Goal: Task Accomplishment & Management: Manage account settings

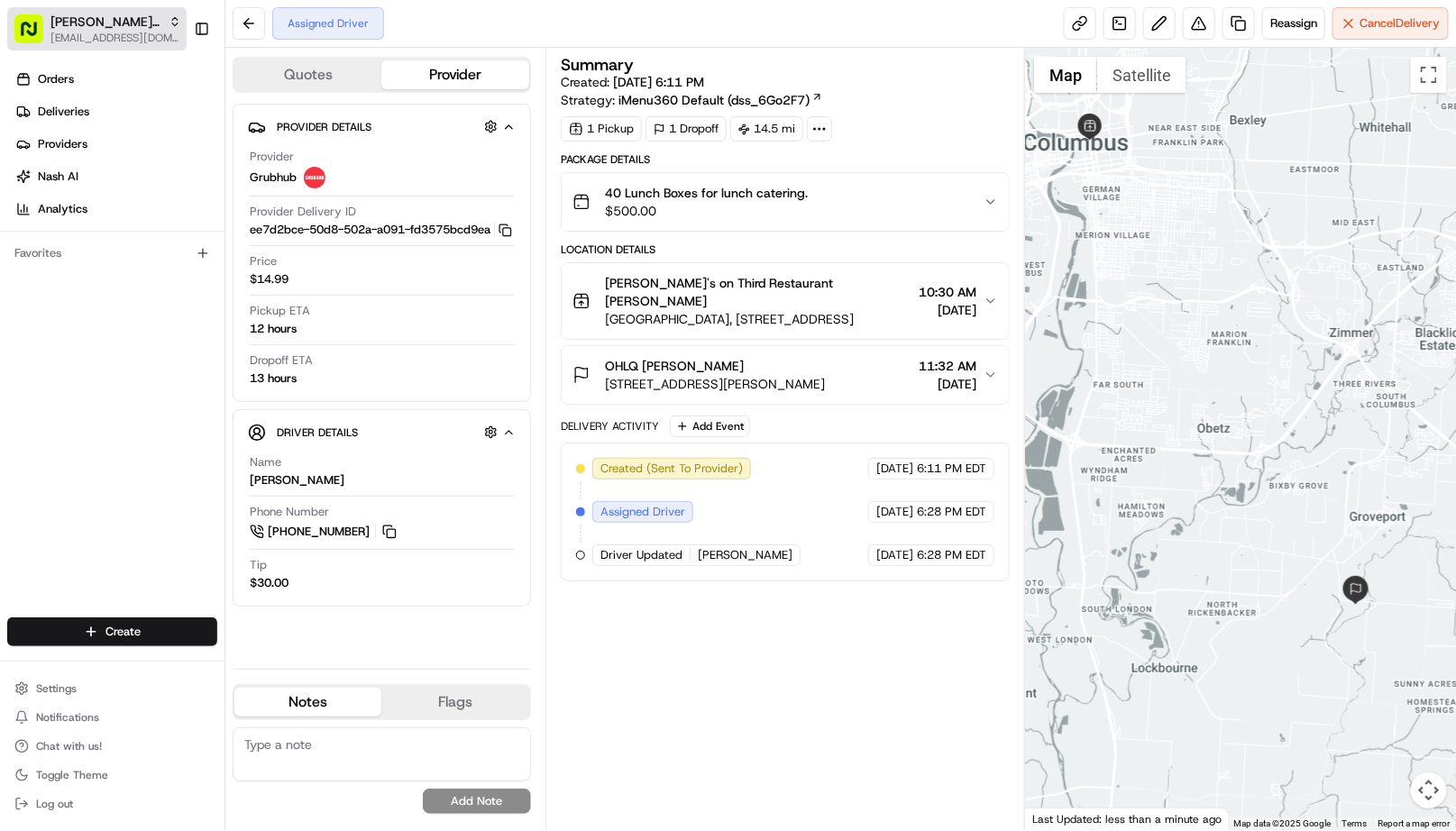
drag, startPoint x: 104, startPoint y: 39, endPoint x: 118, endPoint y: 43, distance: 14.6
click at [104, 39] on span "[EMAIL_ADDRESS][DOMAIN_NAME]" at bounding box center [116, 37] width 131 height 14
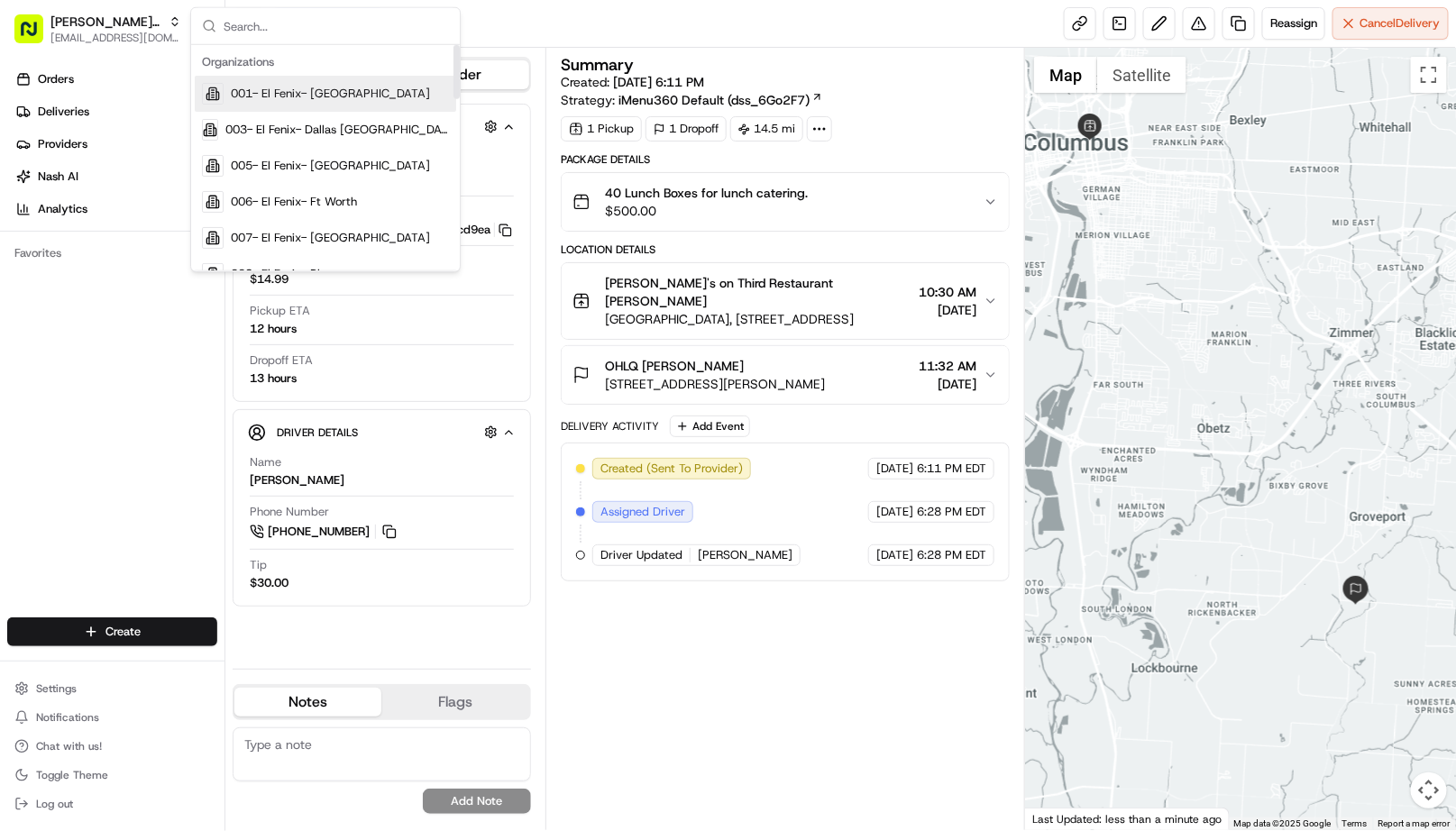
click at [271, 21] on input "text" at bounding box center [335, 26] width 225 height 36
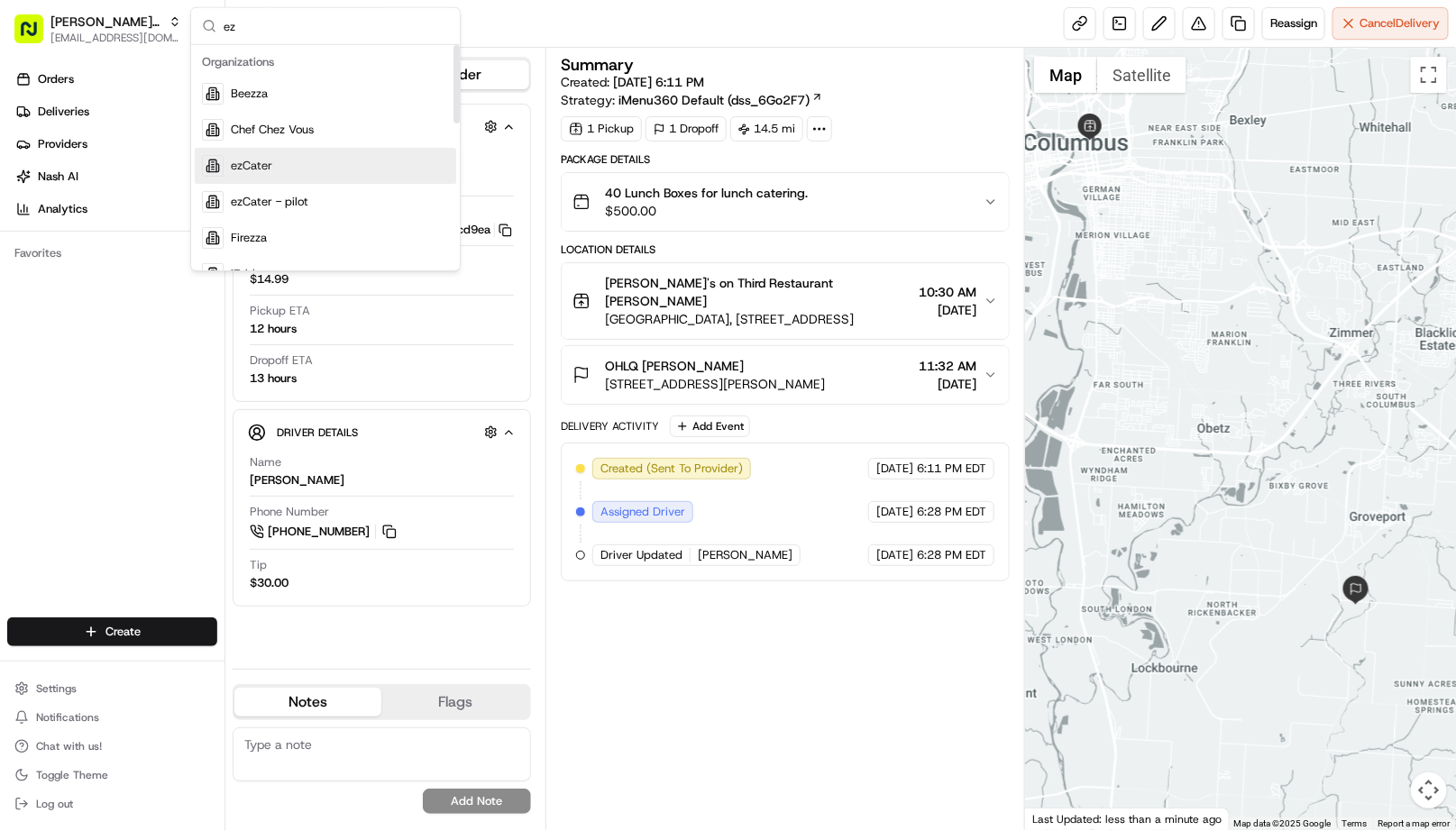
type input "ez"
click at [264, 158] on span "ezCater" at bounding box center [251, 165] width 41 height 16
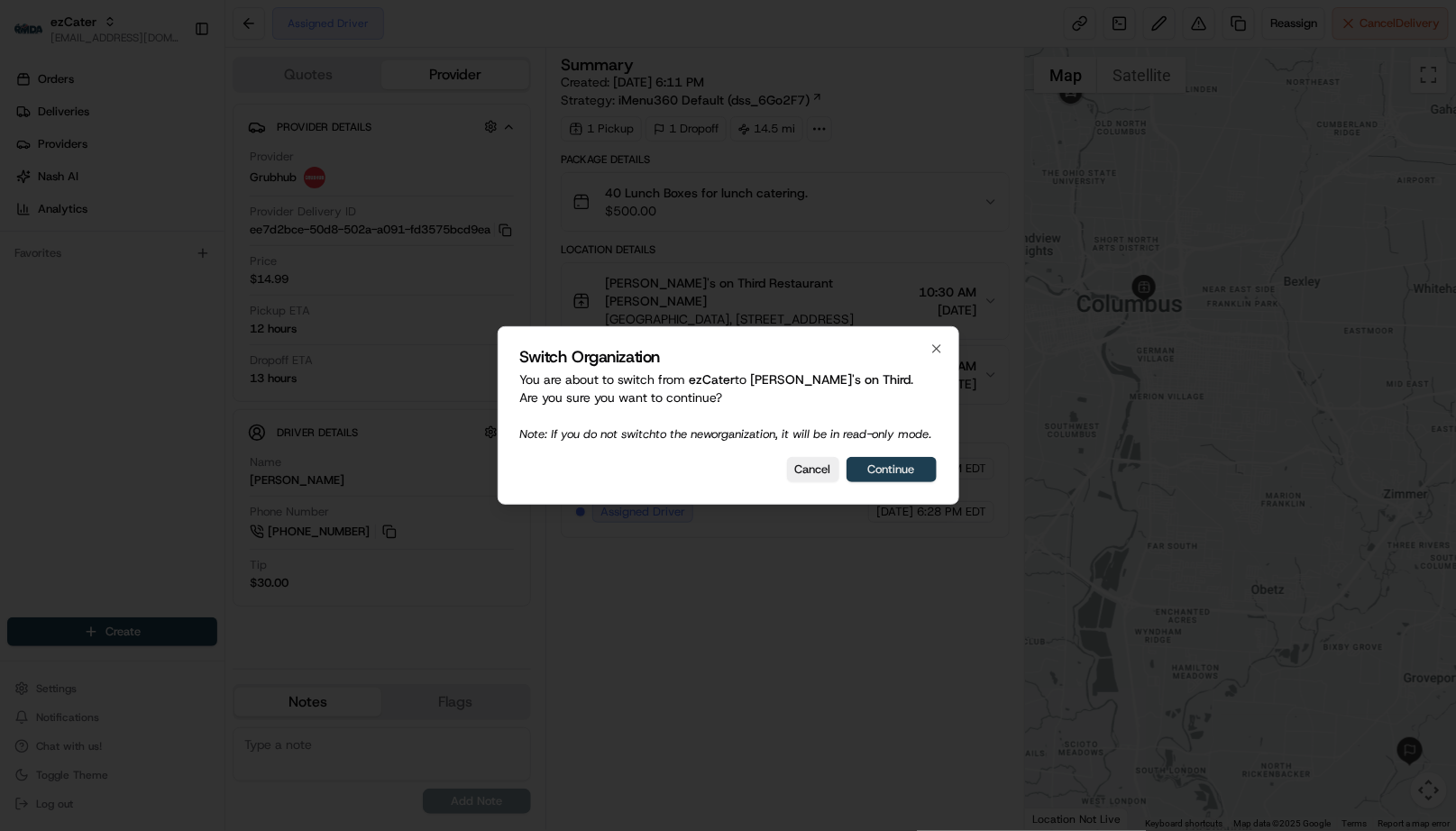
click at [876, 467] on button "Continue" at bounding box center [891, 469] width 91 height 25
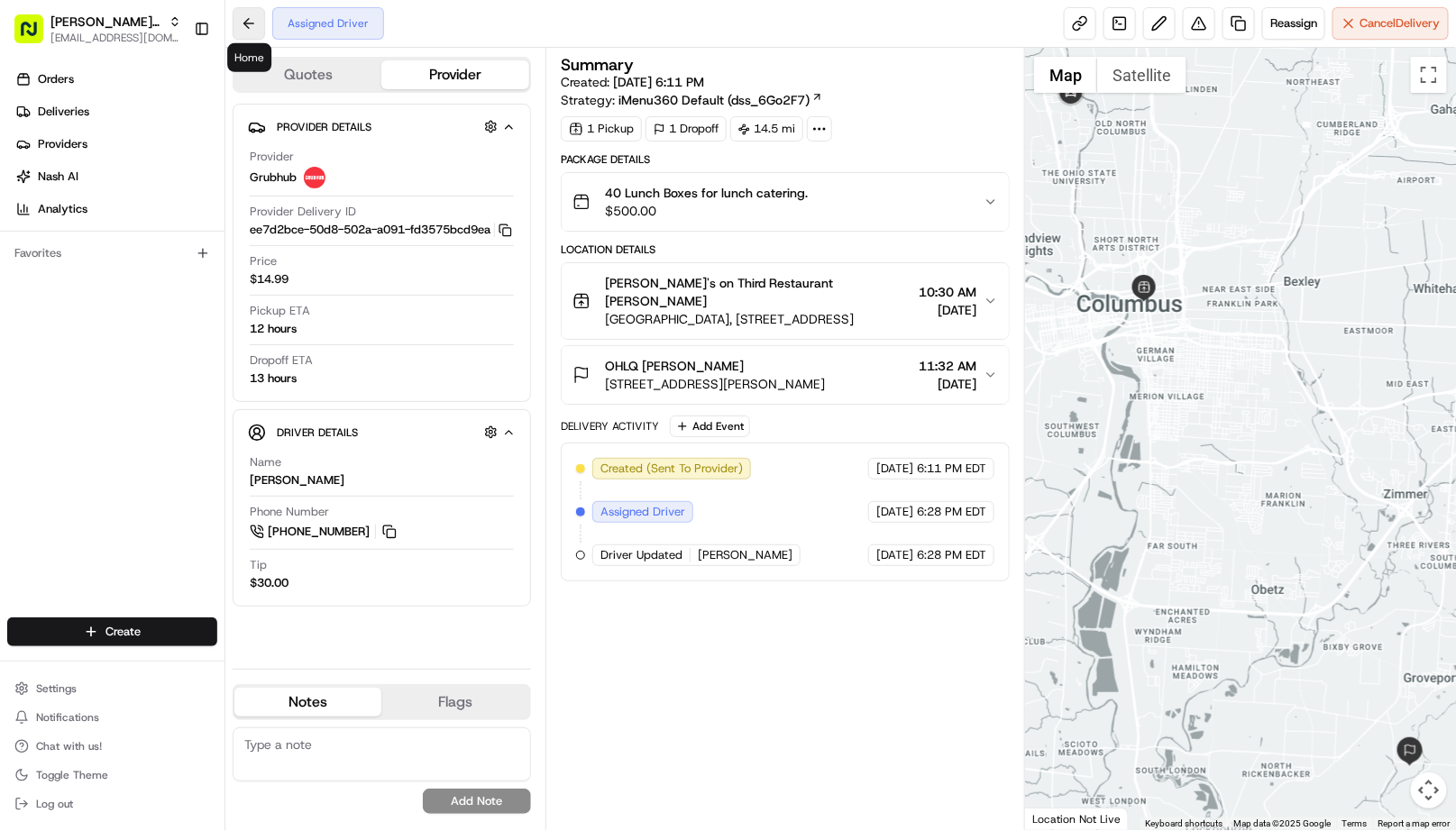
click at [247, 32] on button at bounding box center [248, 23] width 33 height 33
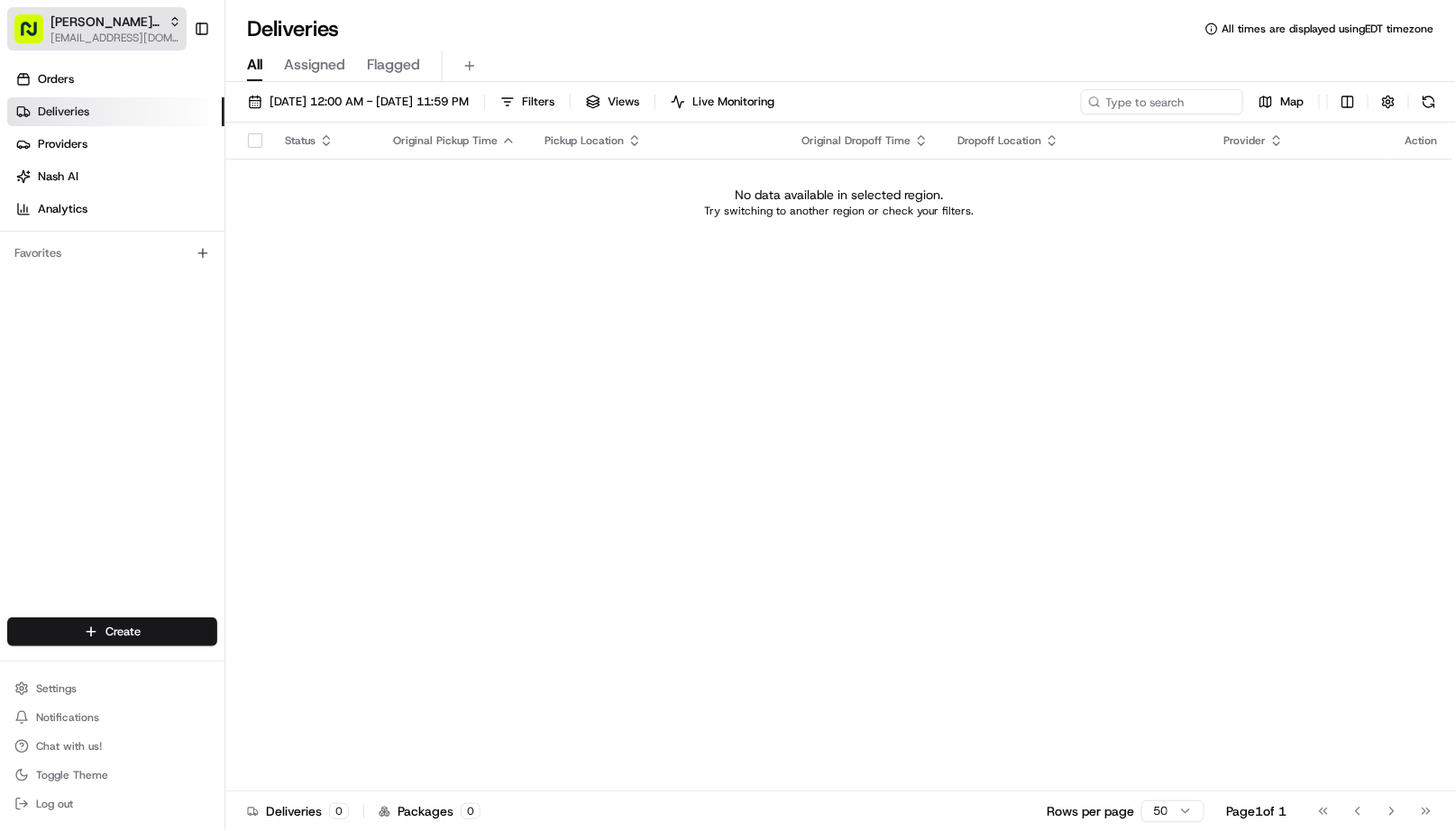
click at [120, 34] on span "[EMAIL_ADDRESS][DOMAIN_NAME]" at bounding box center [116, 37] width 131 height 14
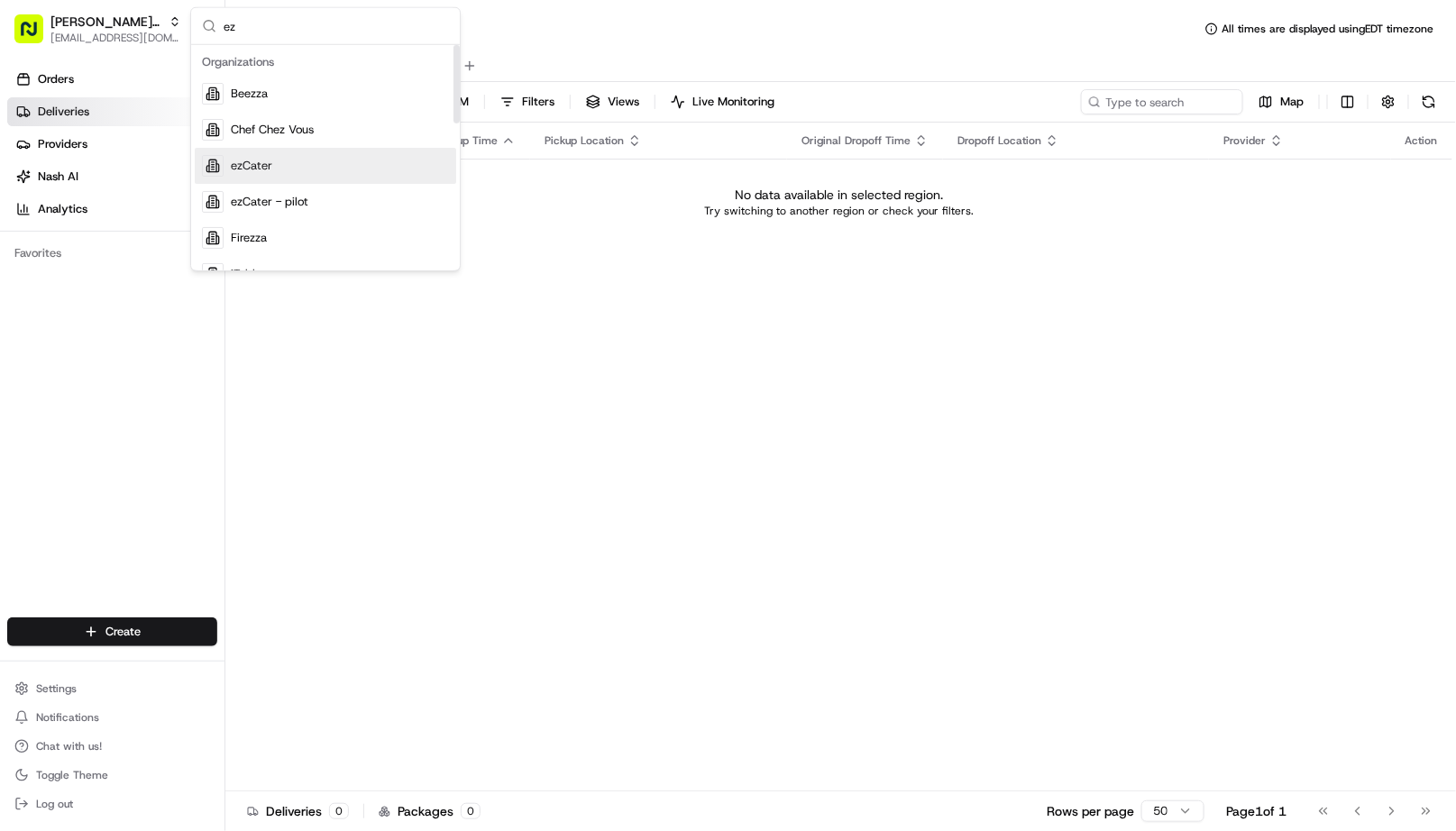
type input "ez"
click at [263, 174] on div "ezCater" at bounding box center [325, 165] width 262 height 36
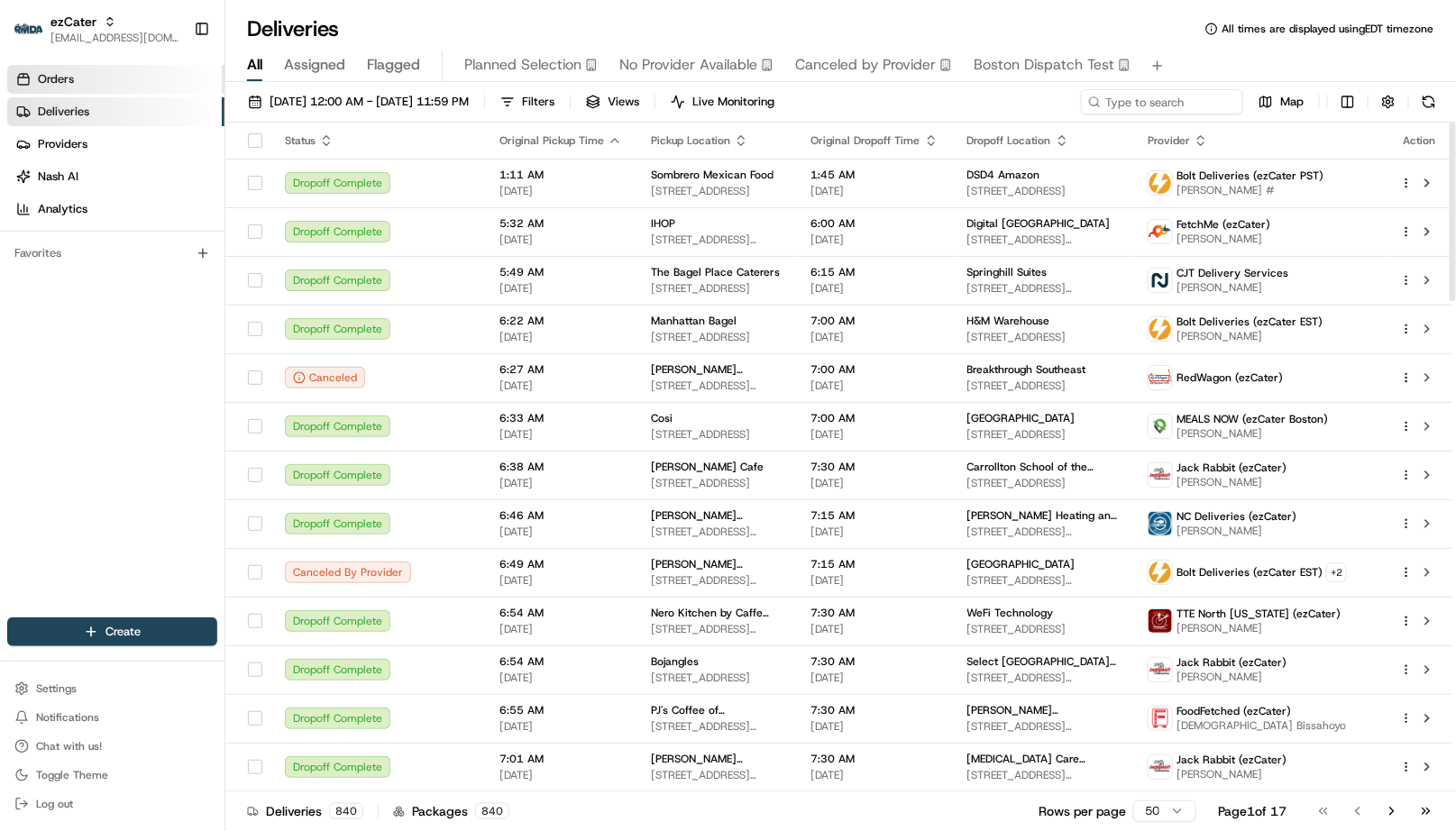
click at [120, 85] on link "Orders" at bounding box center [116, 78] width 218 height 29
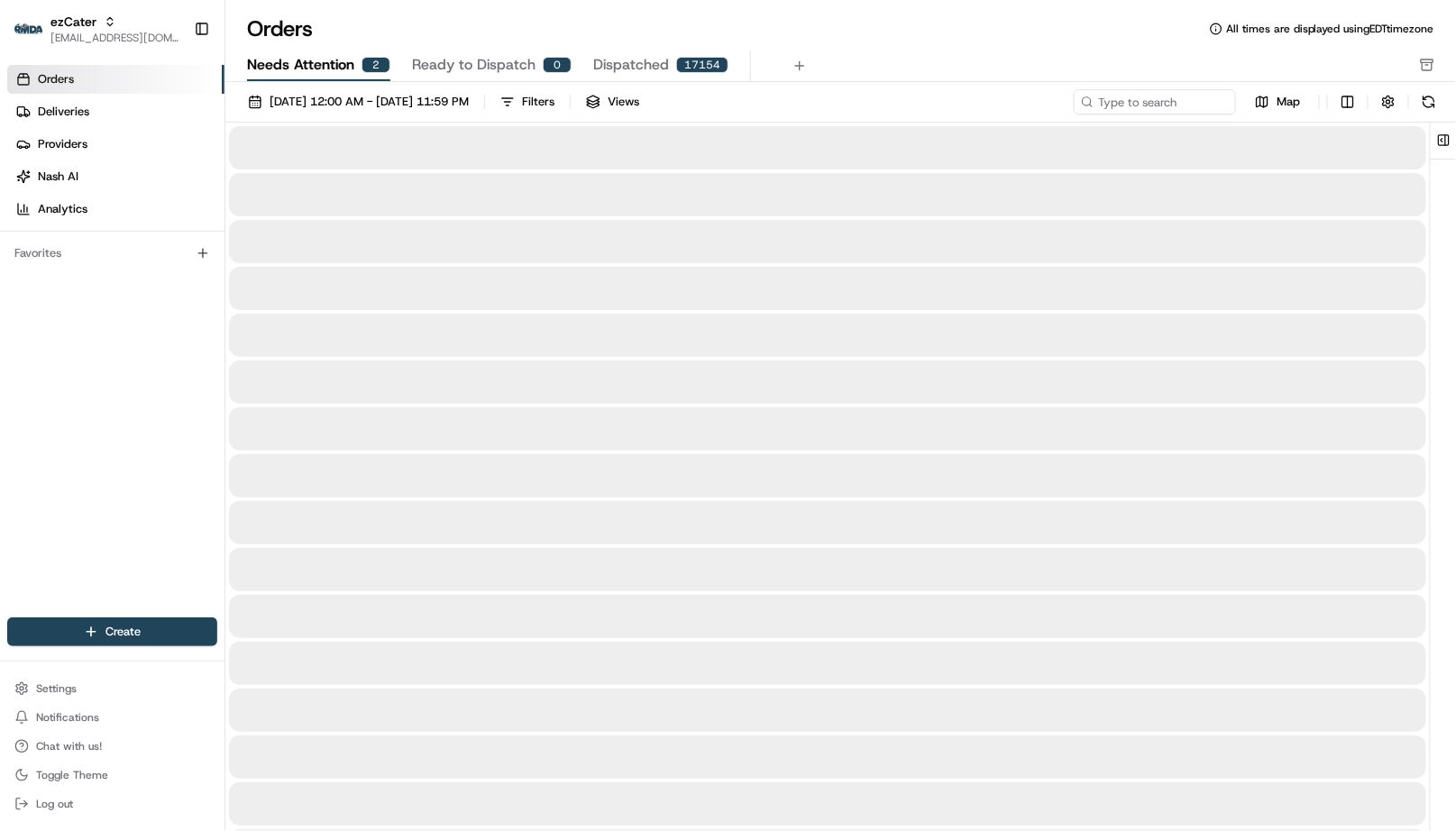
click at [295, 70] on span "Needs Attention" at bounding box center [300, 64] width 107 height 21
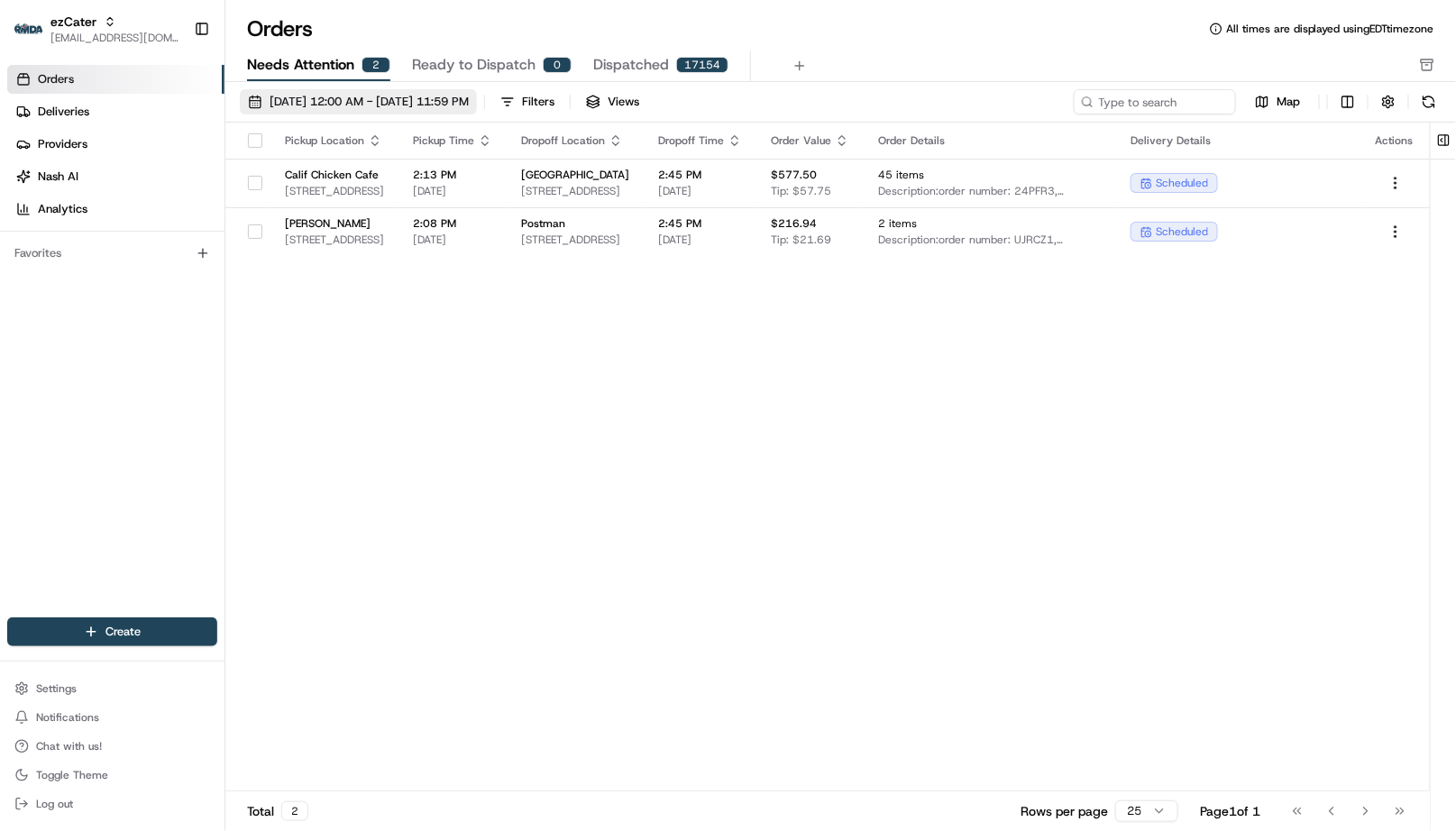
click at [331, 101] on span "[DATE] 12:00 AM - [DATE] 11:59 PM" at bounding box center [369, 101] width 199 height 16
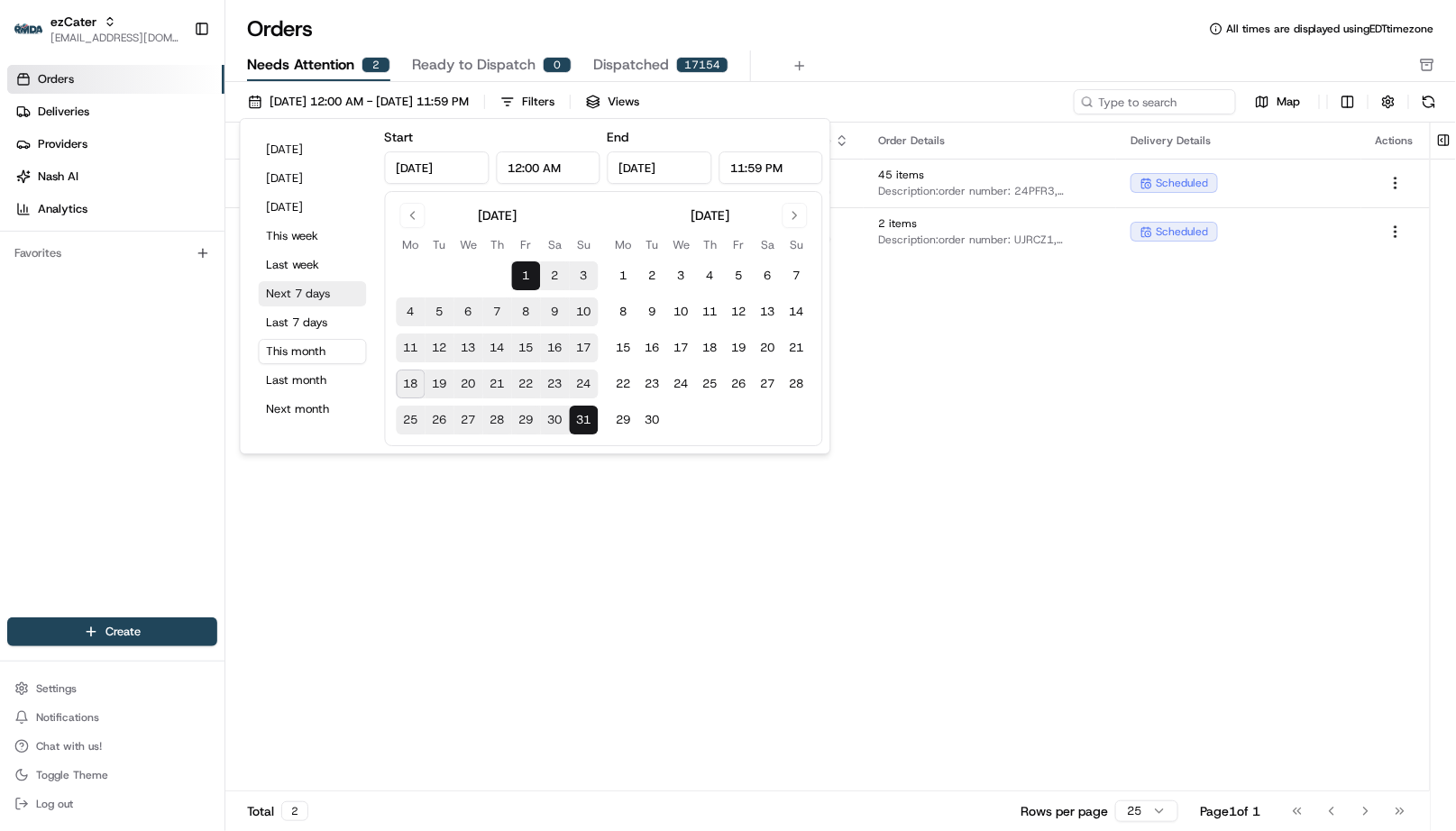
click at [307, 295] on button "Next 7 days" at bounding box center [313, 293] width 108 height 25
type input "[DATE]"
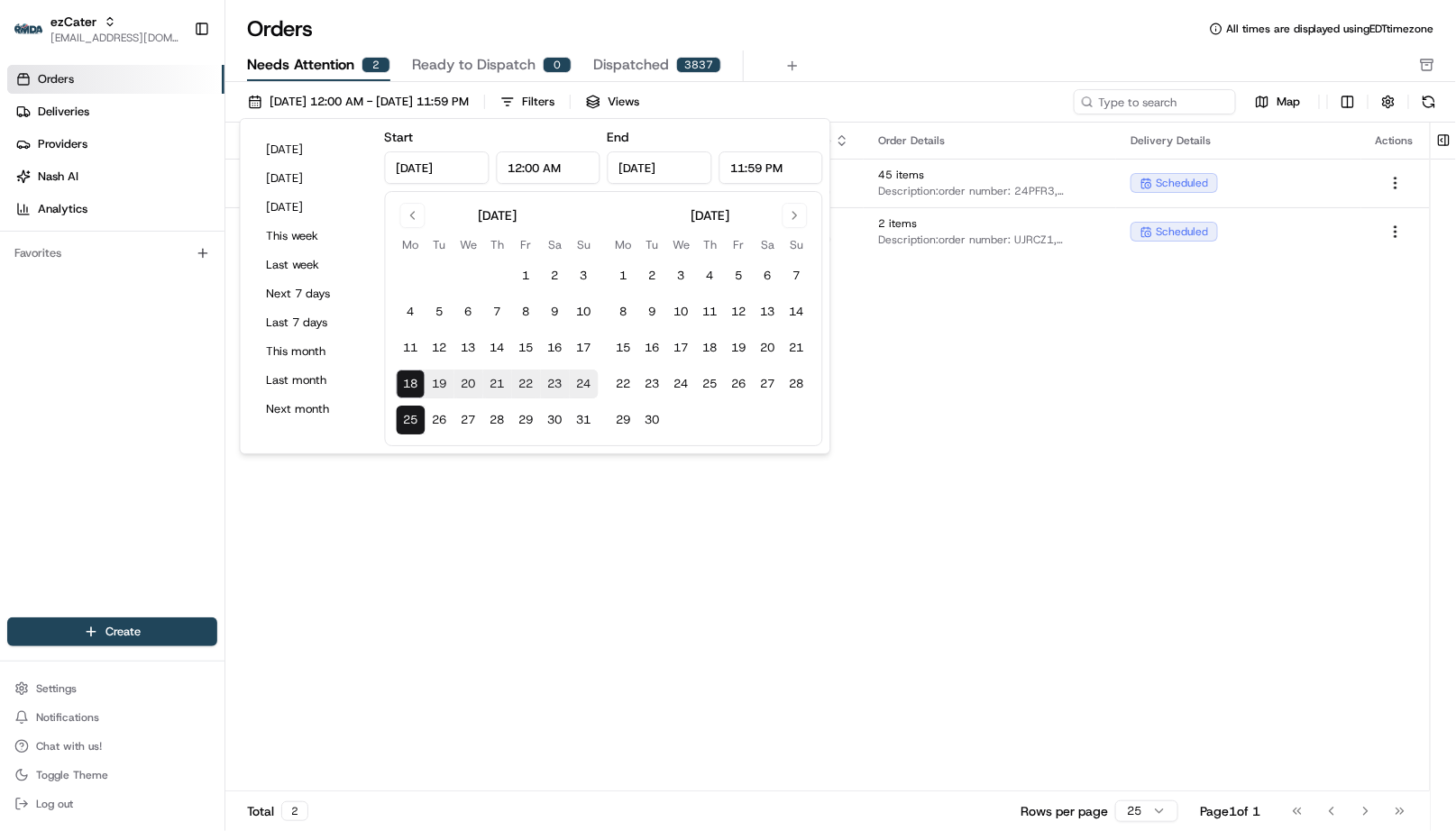
click at [895, 57] on div "Needs Attention 2 Ready to Dispatch 0 Dispatched 3837" at bounding box center [827, 65] width 1162 height 31
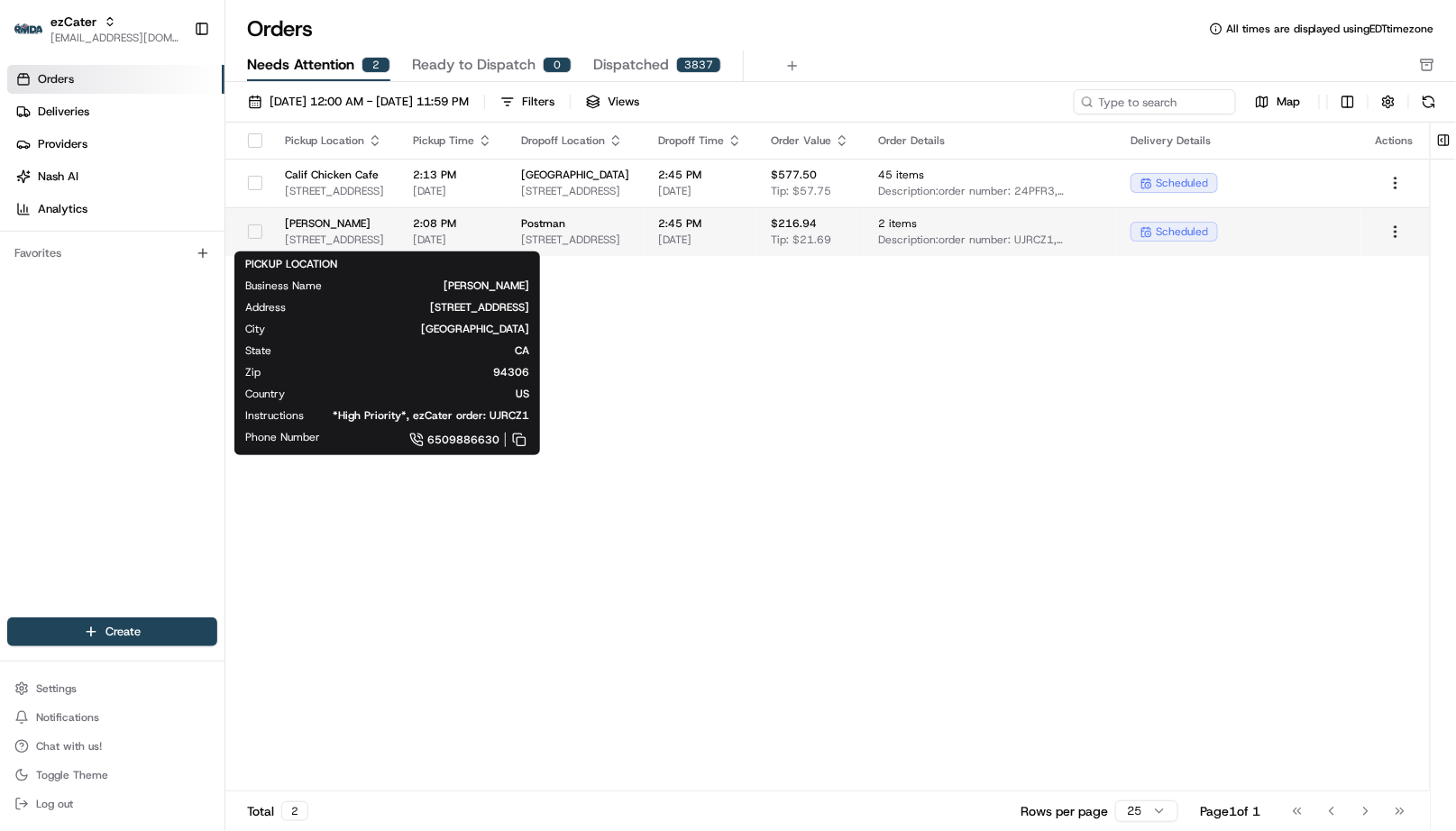
click at [384, 240] on span "[STREET_ADDRESS]" at bounding box center [334, 239] width 99 height 14
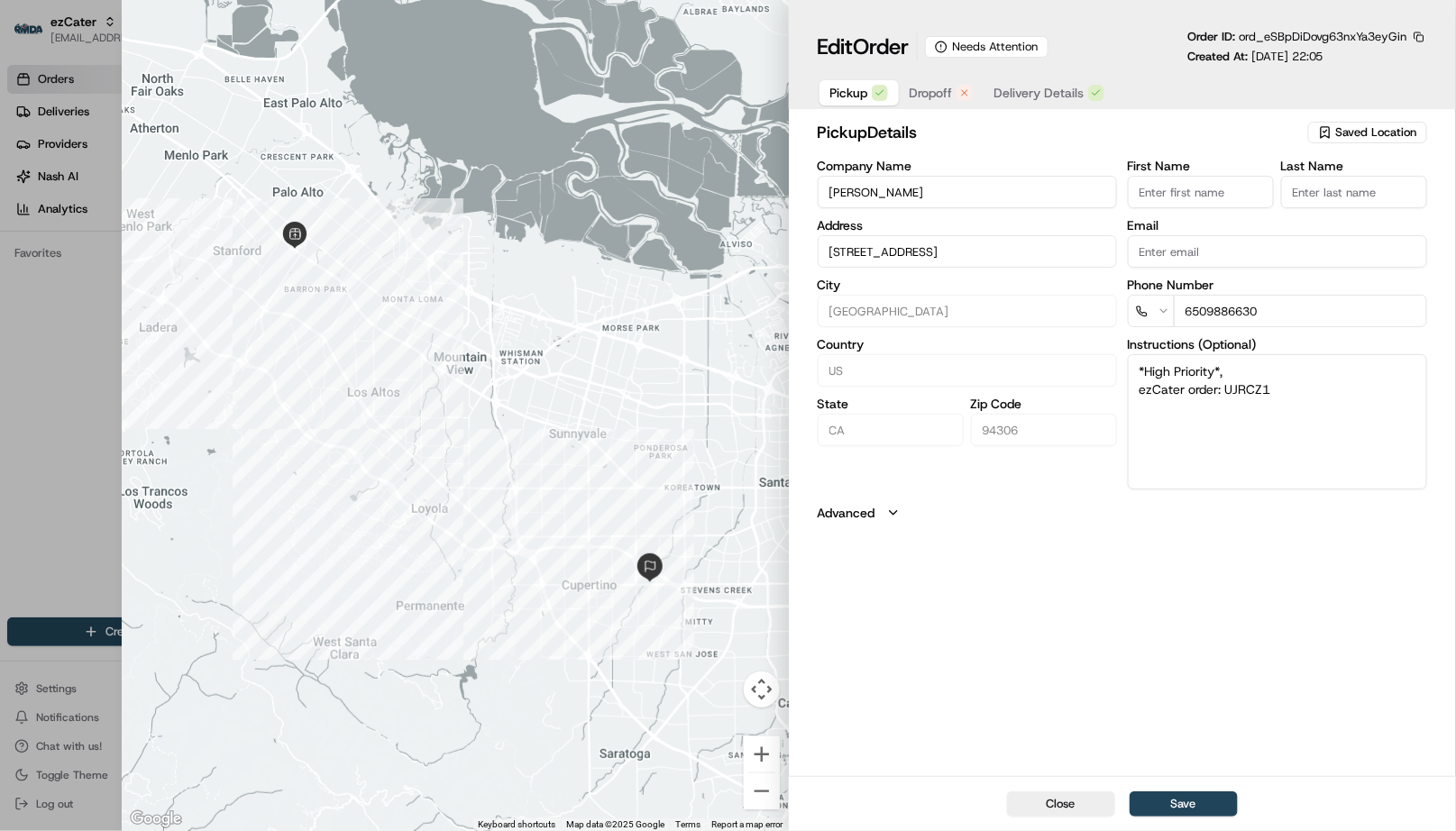
click at [950, 87] on span "Dropoff" at bounding box center [931, 92] width 43 height 18
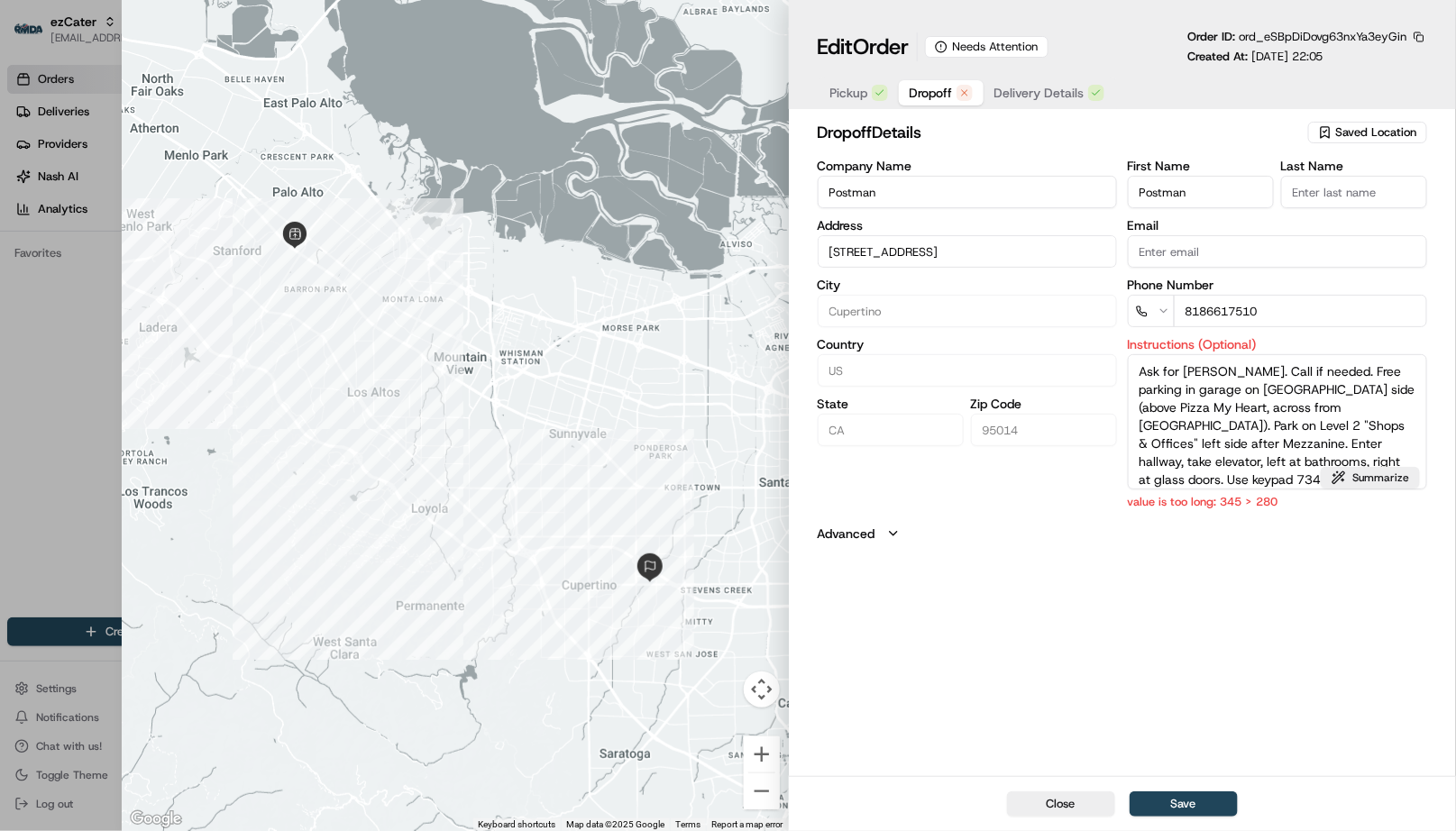
scroll to position [42, 0]
click at [1373, 479] on button "Summarize" at bounding box center [1370, 477] width 99 height 21
type textarea "Ask for [PERSON_NAME]. Call if needed. Free parking garage [GEOGRAPHIC_DATA] si…"
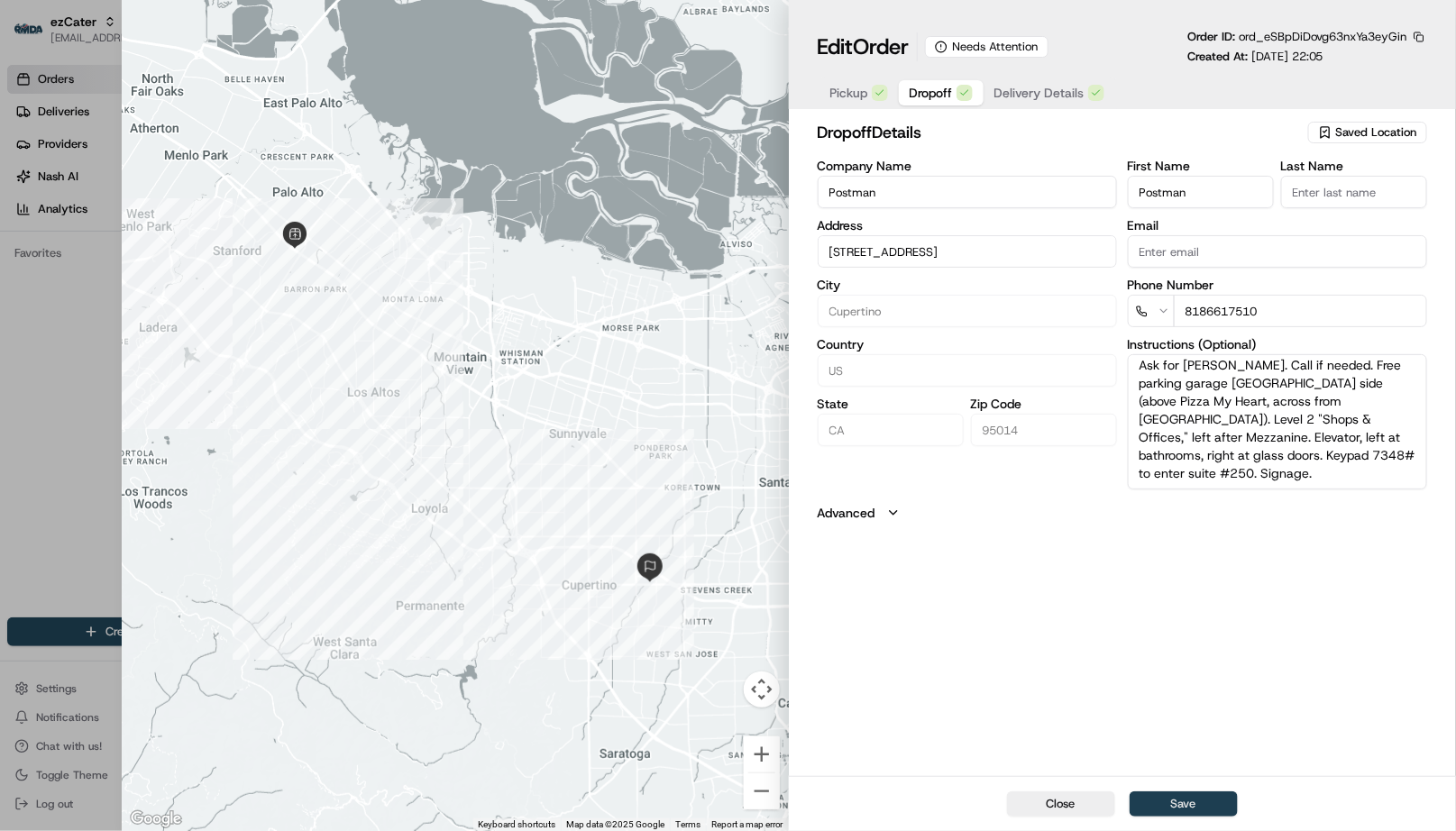
click at [1180, 802] on button "Save" at bounding box center [1183, 803] width 108 height 25
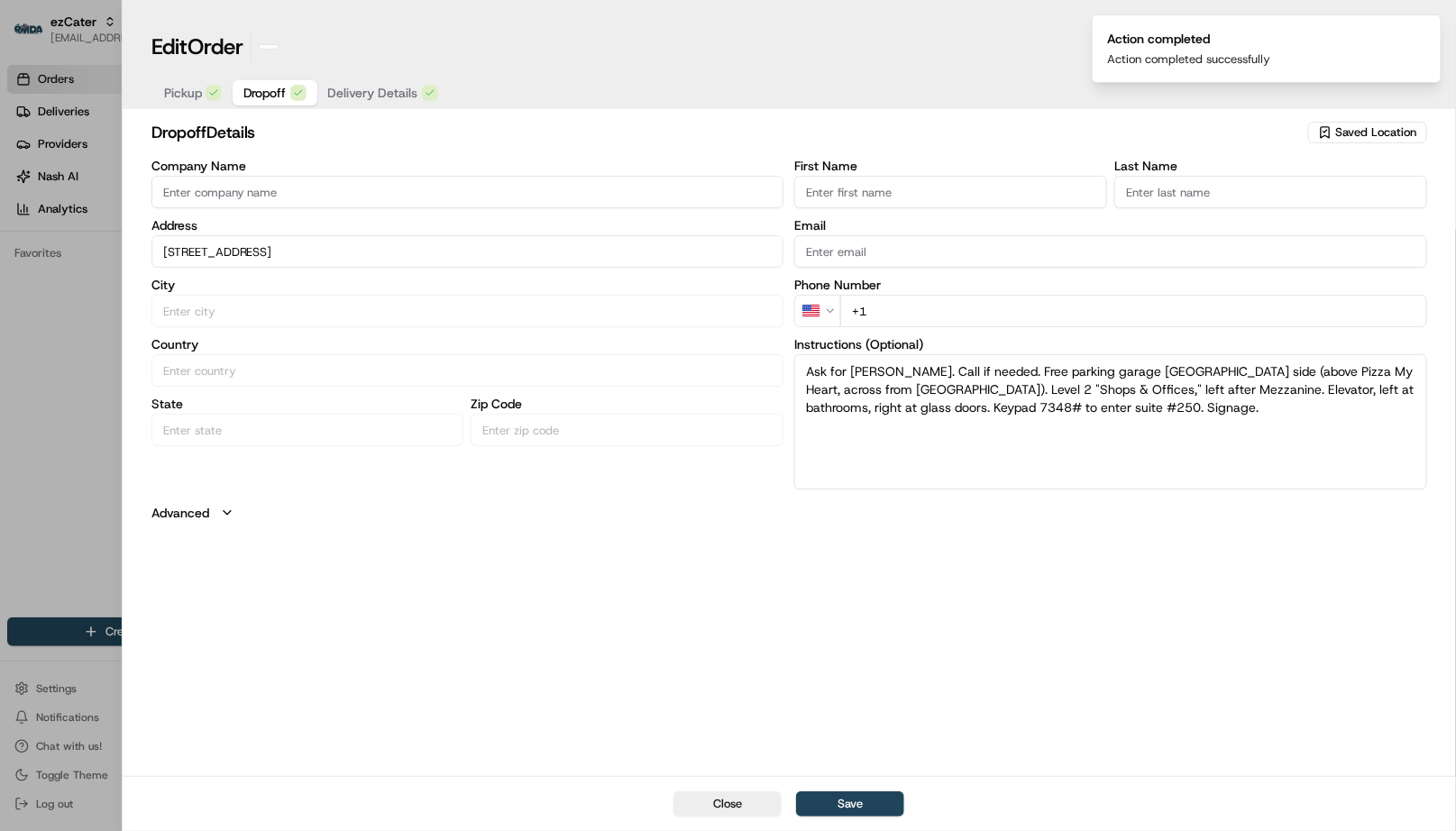
type input "+1"
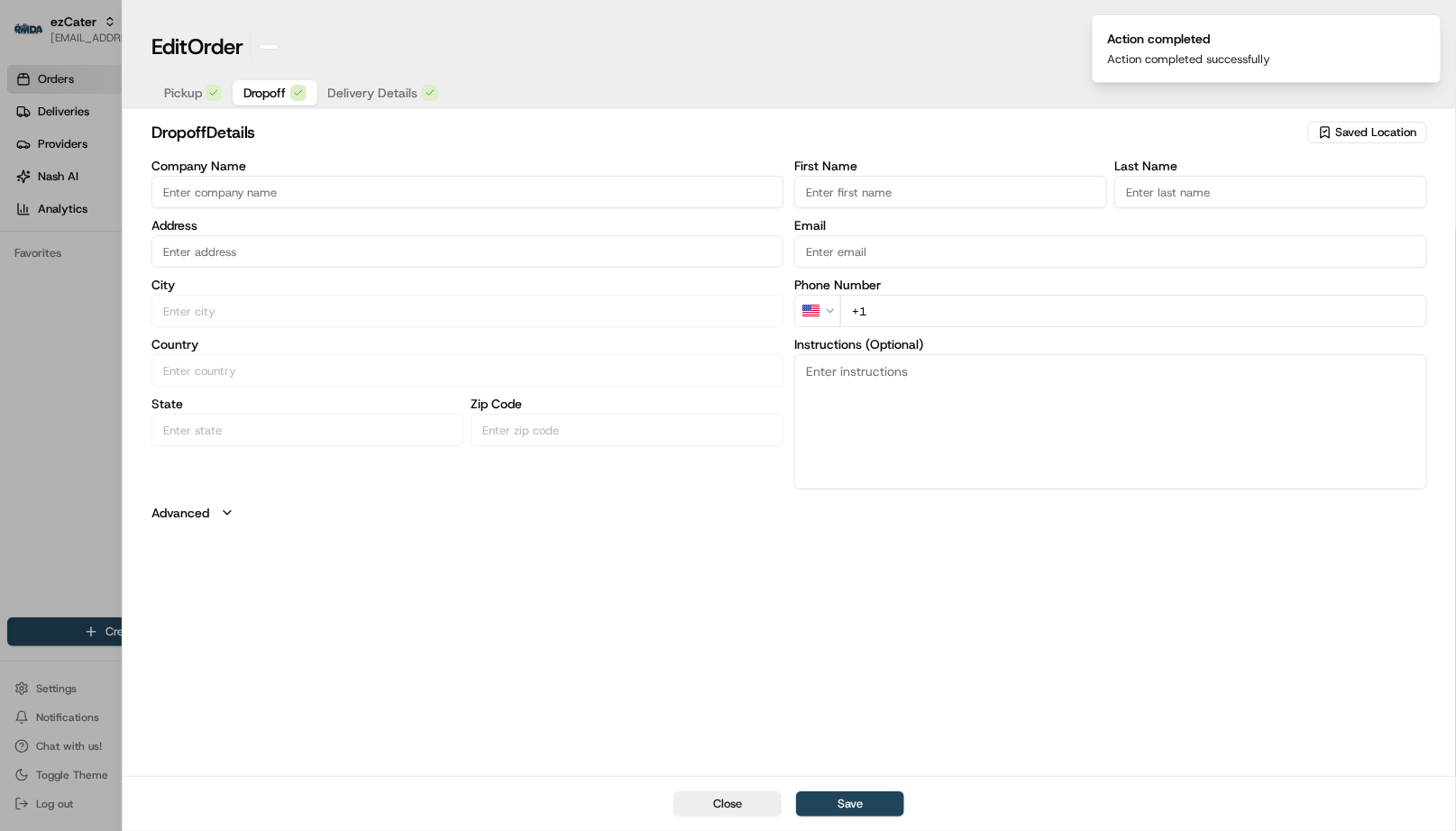
scroll to position [0, 0]
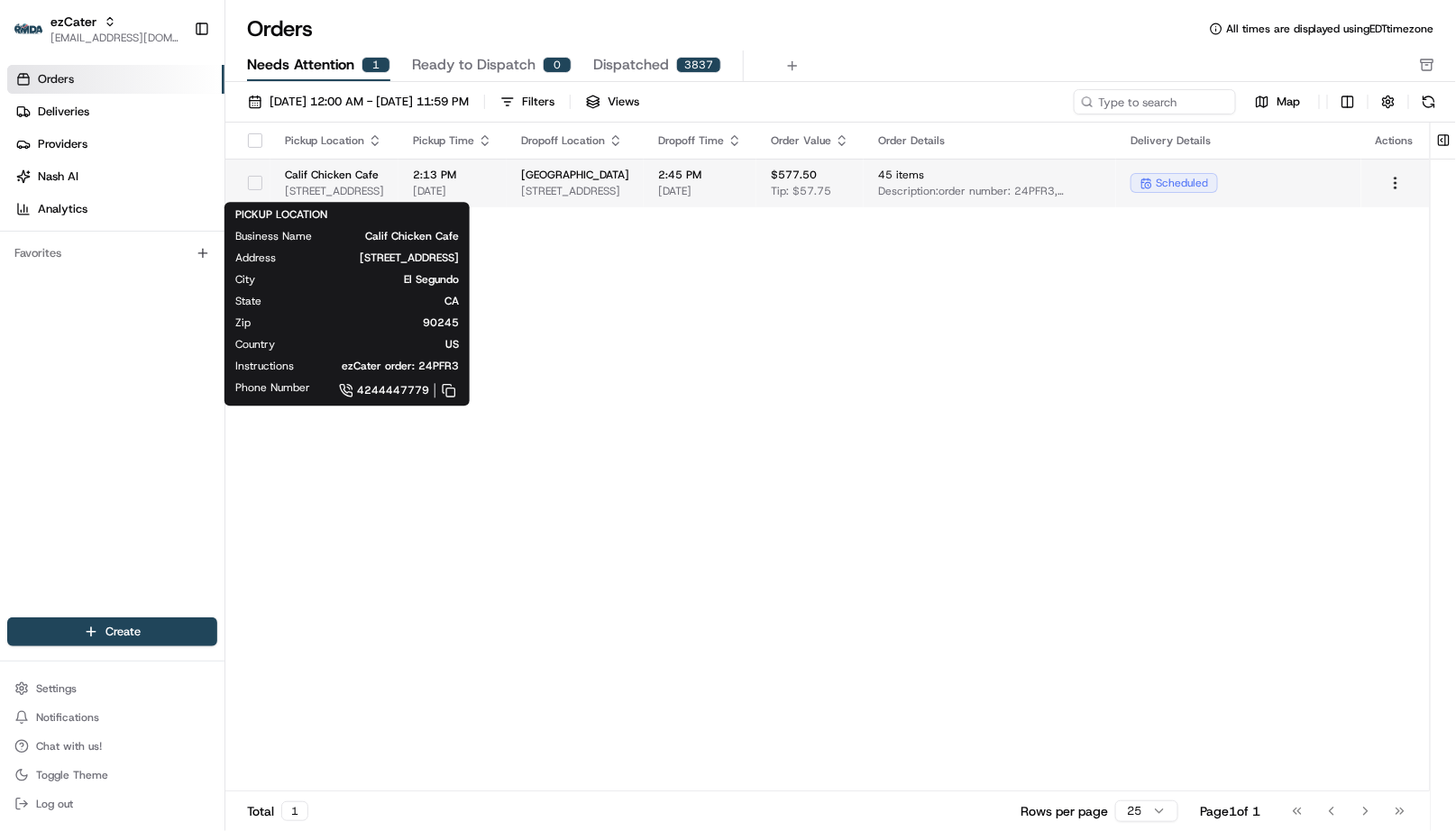
click at [384, 192] on span "[STREET_ADDRESS]" at bounding box center [334, 190] width 99 height 14
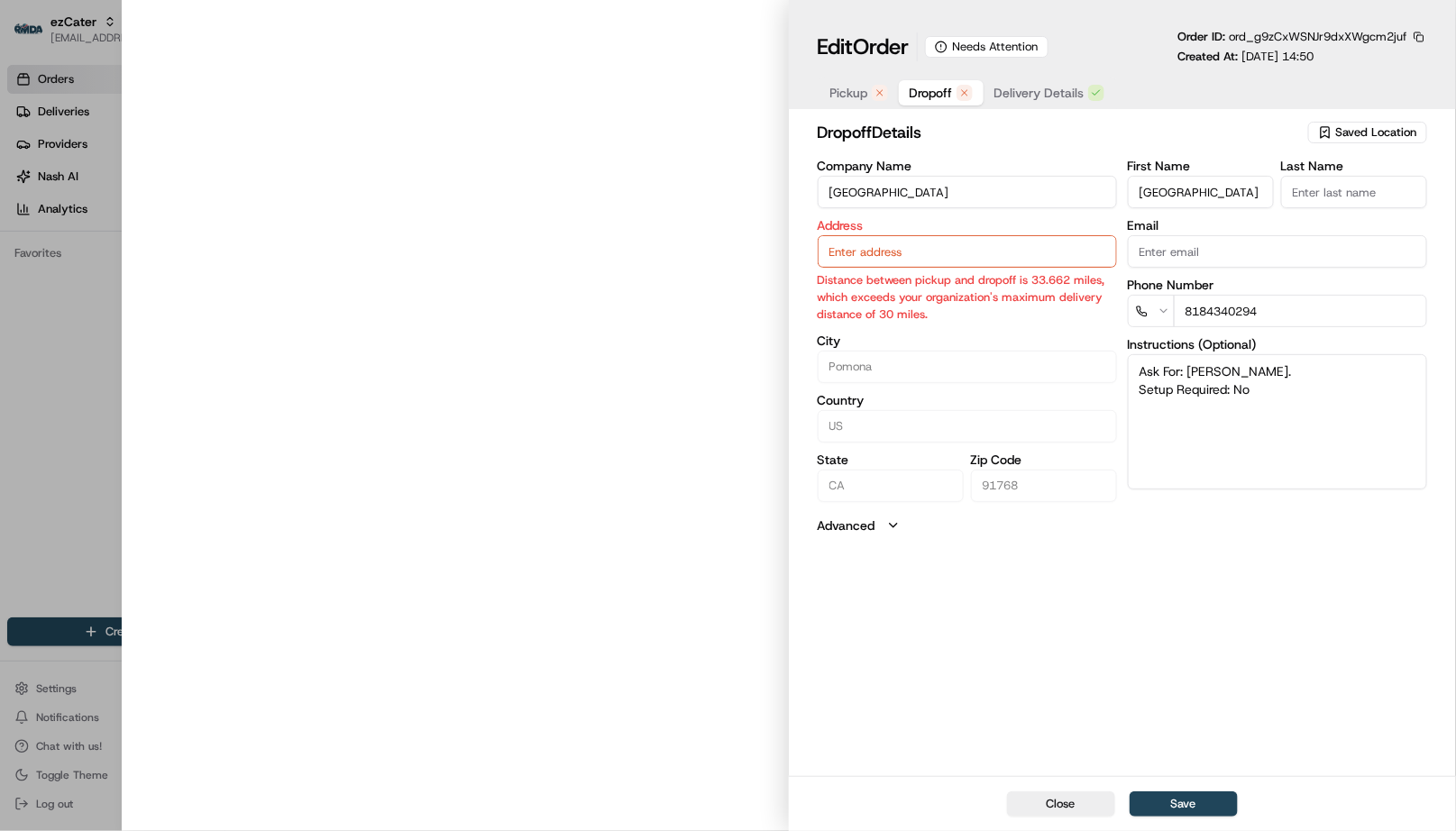
type input "[GEOGRAPHIC_DATA][PERSON_NAME][STREET_ADDRESS]"
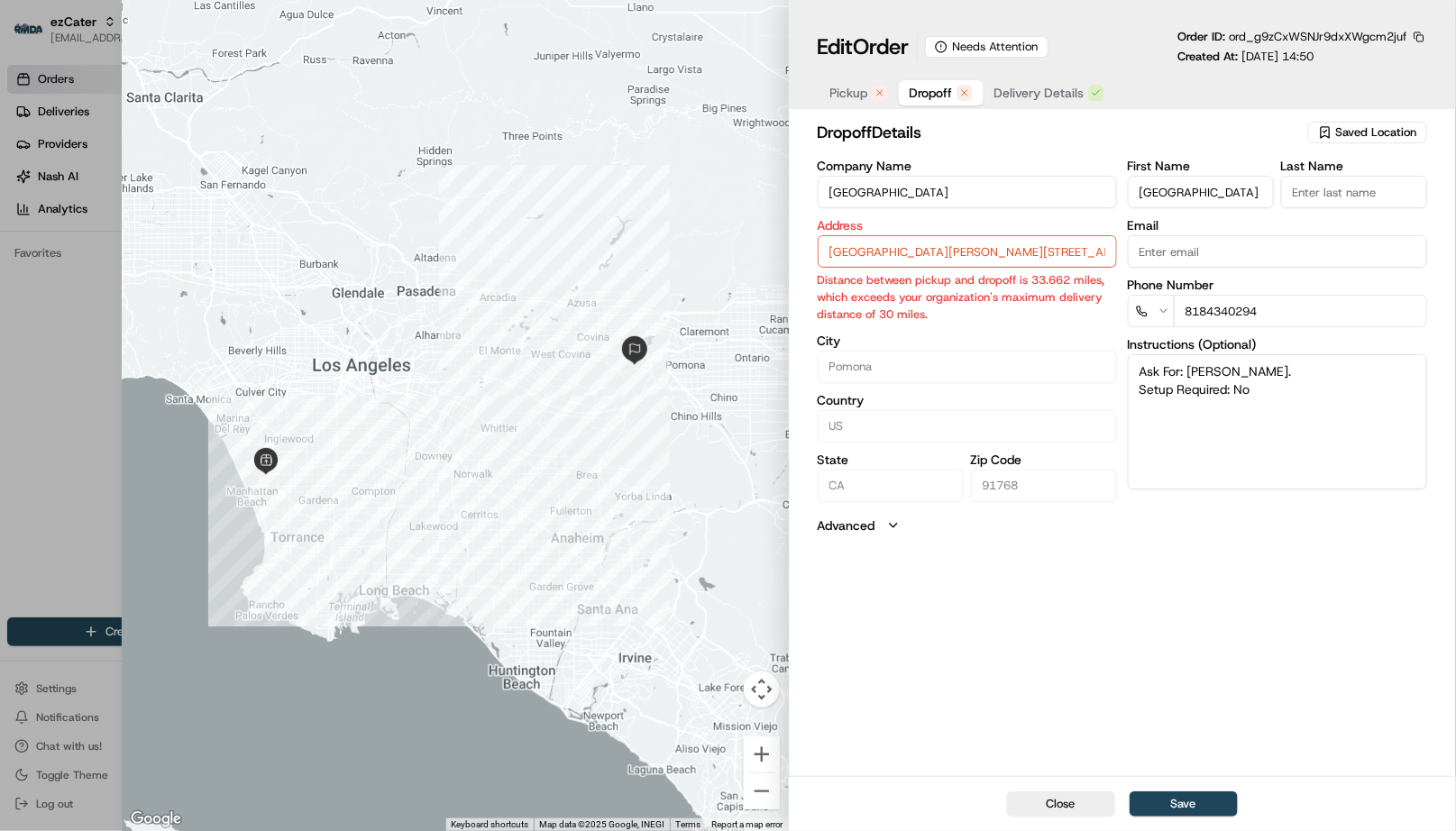
click at [51, 356] on div at bounding box center [728, 416] width 1456 height 831
type input "+1"
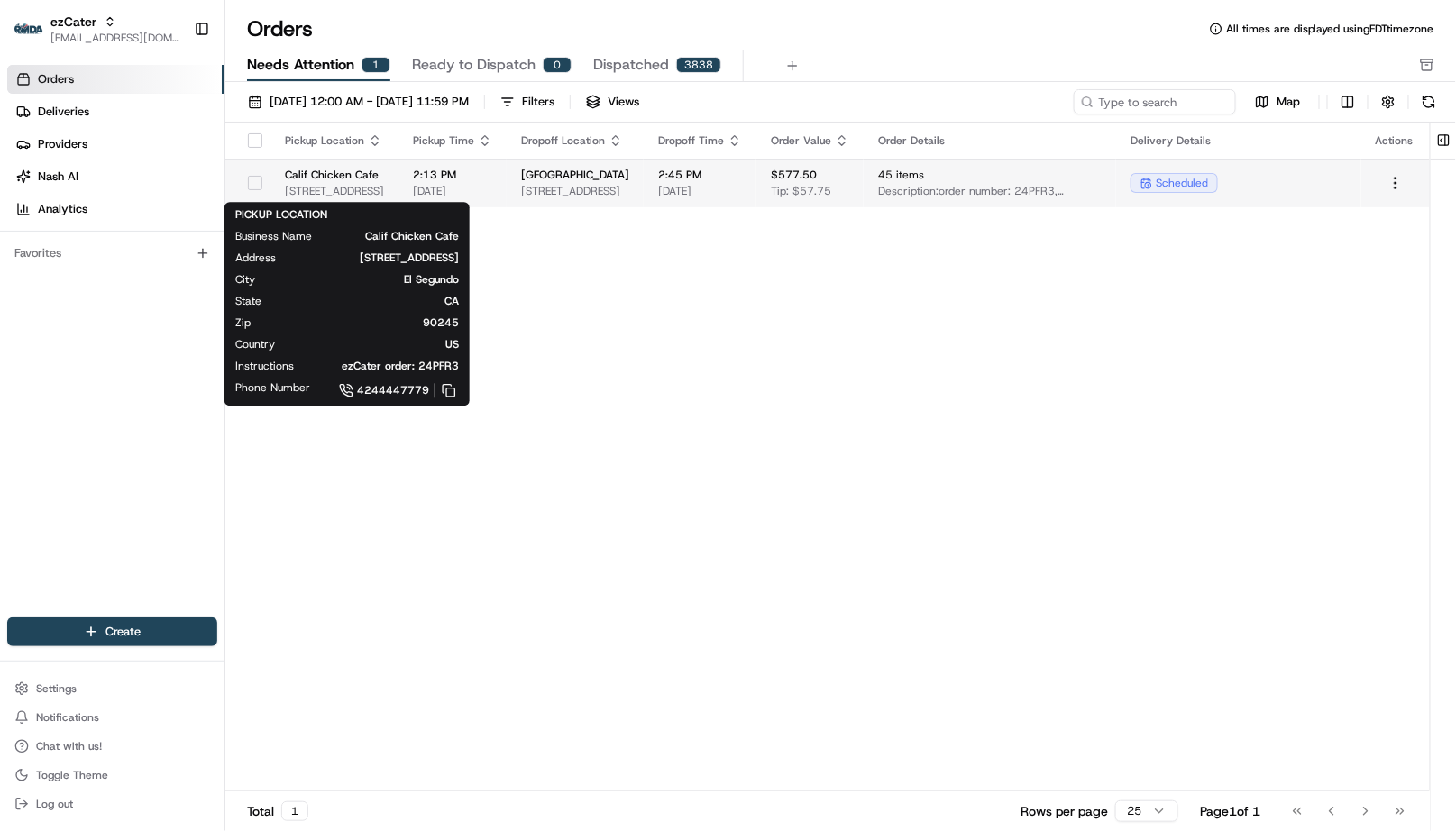
click at [384, 191] on span "[STREET_ADDRESS]" at bounding box center [334, 190] width 99 height 14
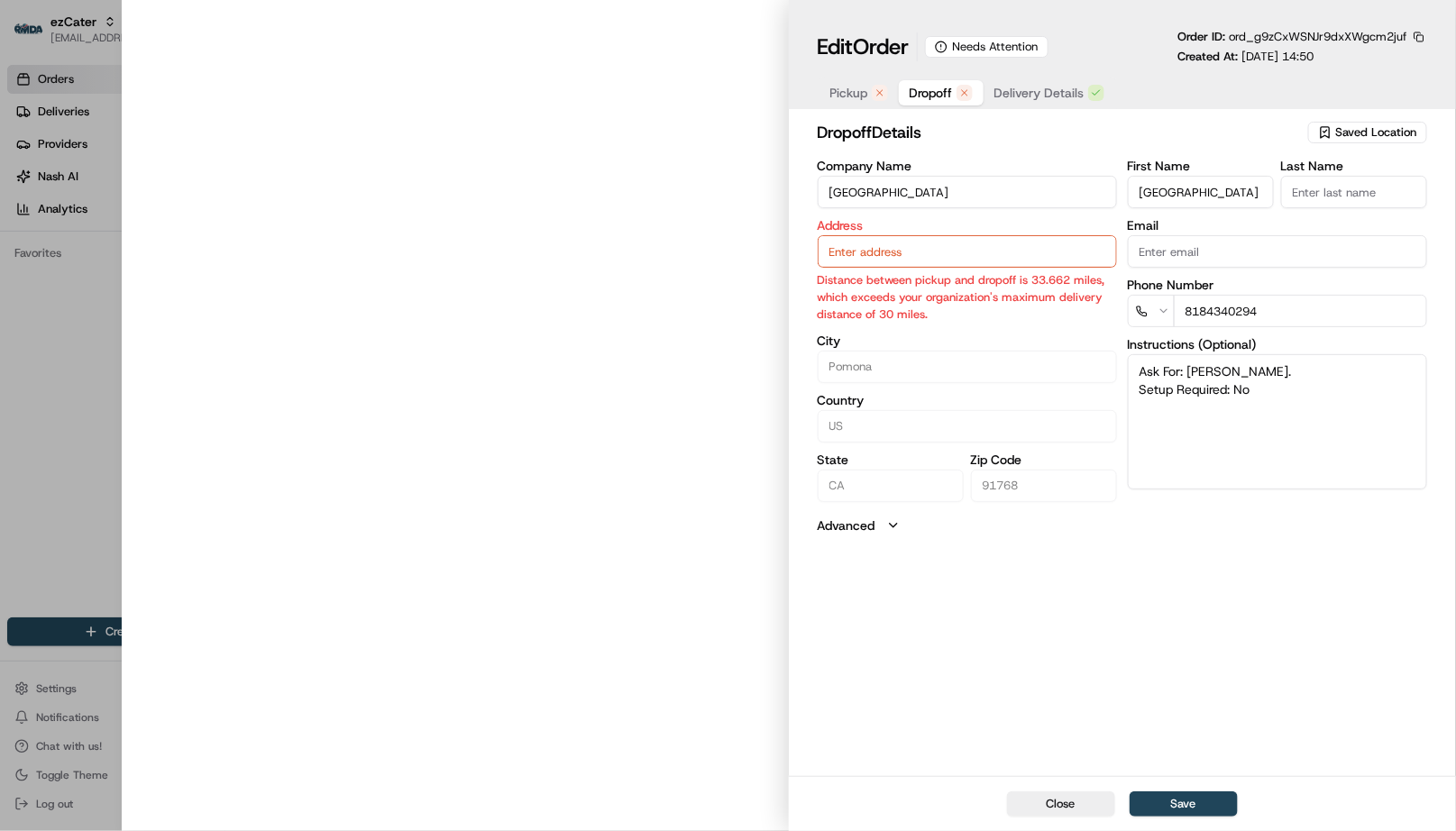
type input "[GEOGRAPHIC_DATA][PERSON_NAME][STREET_ADDRESS]"
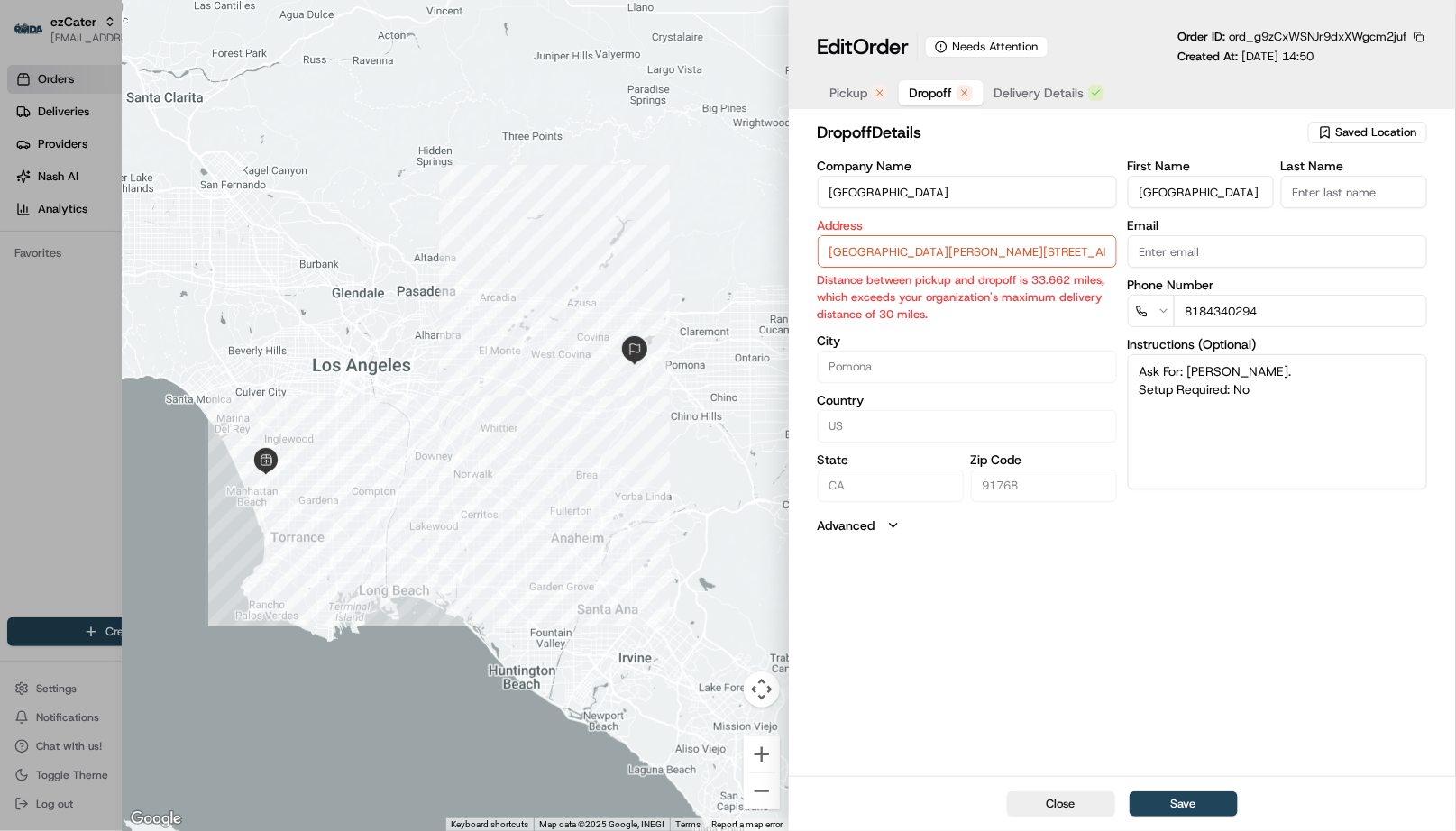
click at [1419, 36] on button "button" at bounding box center [1418, 36] width 16 height 16
click at [1352, 65] on button "Copy ID" at bounding box center [1369, 63] width 164 height 21
click at [1112, 141] on h2 "dropoff Details" at bounding box center [1060, 132] width 487 height 25
click at [857, 96] on span "Pickup" at bounding box center [849, 92] width 38 height 18
click at [936, 95] on span "Dropoff" at bounding box center [931, 92] width 43 height 18
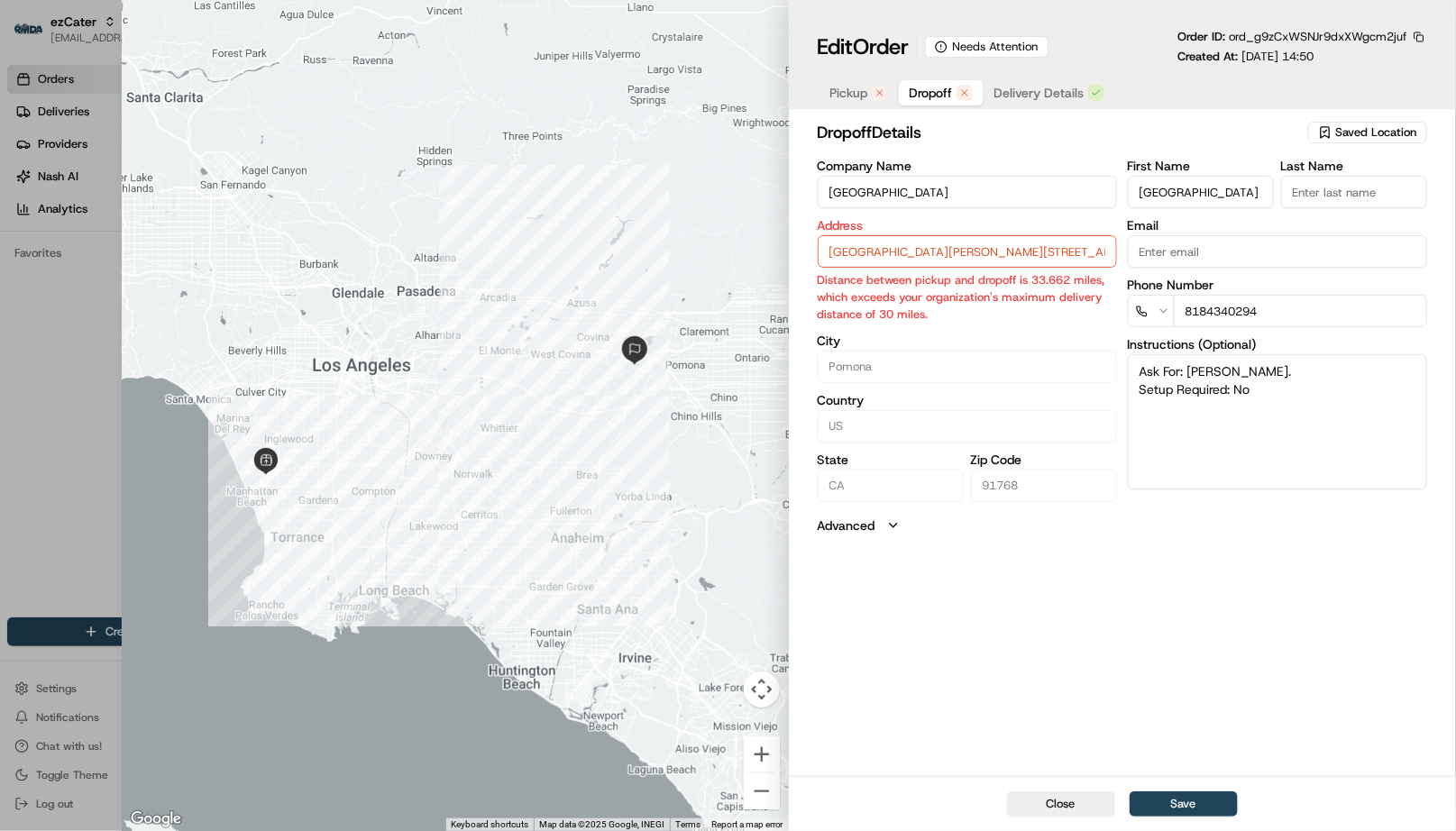
drag, startPoint x: 875, startPoint y: 86, endPoint x: 884, endPoint y: 114, distance: 29.4
click at [875, 86] on div "button" at bounding box center [879, 92] width 16 height 16
click at [1415, 30] on button "button" at bounding box center [1418, 36] width 16 height 16
click at [1392, 59] on button "Copy ID" at bounding box center [1369, 63] width 164 height 21
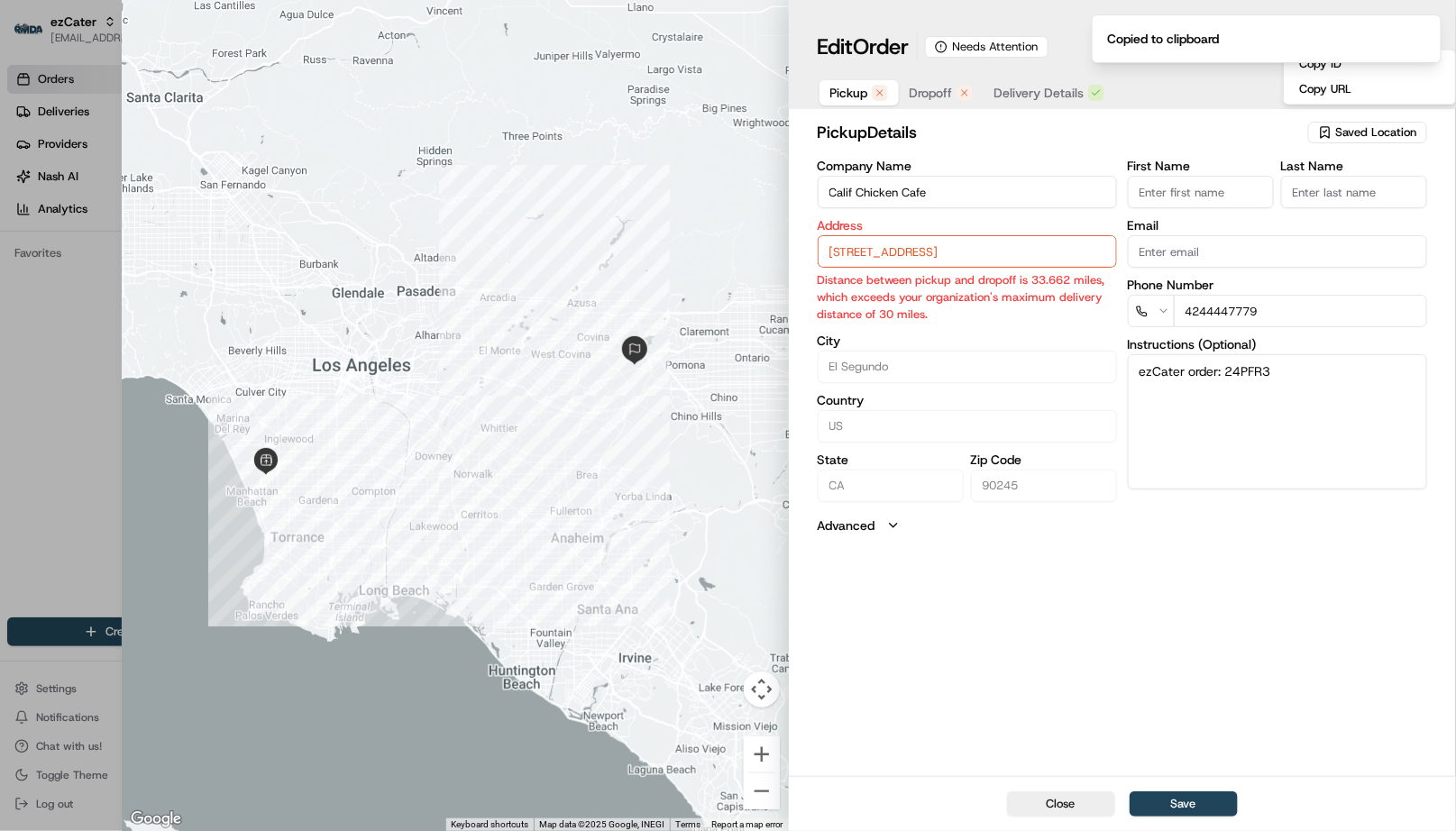
click at [70, 351] on div at bounding box center [728, 416] width 1456 height 831
type input "+1"
